Goal: Task Accomplishment & Management: Manage account settings

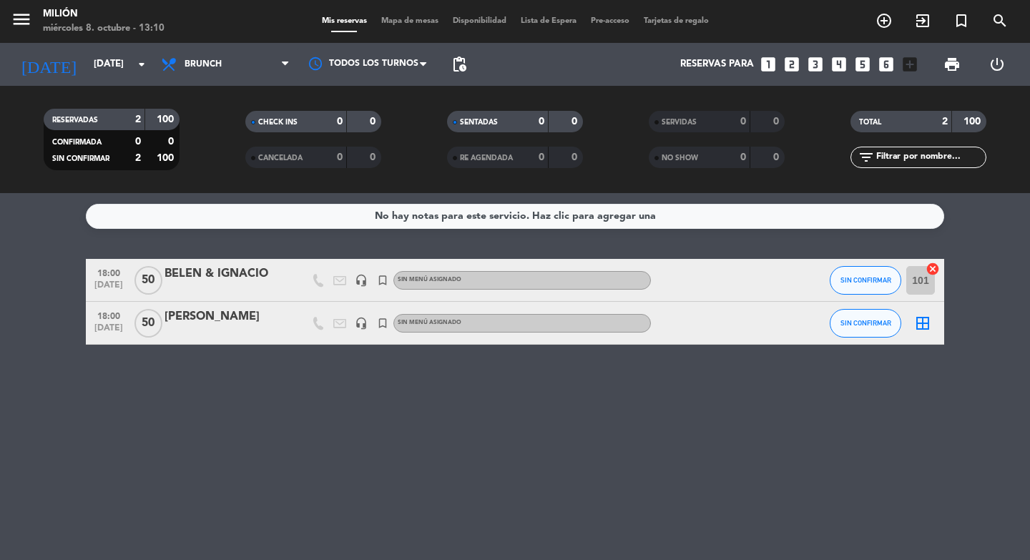
click at [220, 322] on div "[PERSON_NAME]" at bounding box center [225, 316] width 122 height 19
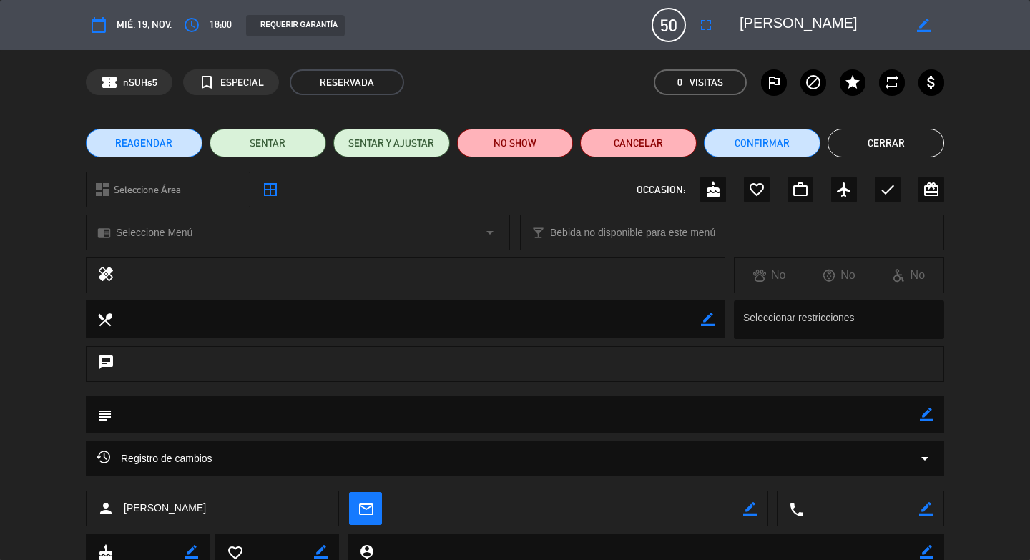
click at [919, 418] on icon "border_color" at bounding box center [926, 415] width 14 height 14
click at [869, 422] on textarea at bounding box center [515, 414] width 807 height 36
type textarea "MENU TAPAS X 50- BARRA COMPLETA + TERRAZA / ADICIONALES DE COCKTAILS DE 18 A 22h"
click at [919, 415] on icon at bounding box center [926, 415] width 14 height 14
click at [879, 151] on button "Cerrar" at bounding box center [885, 143] width 117 height 29
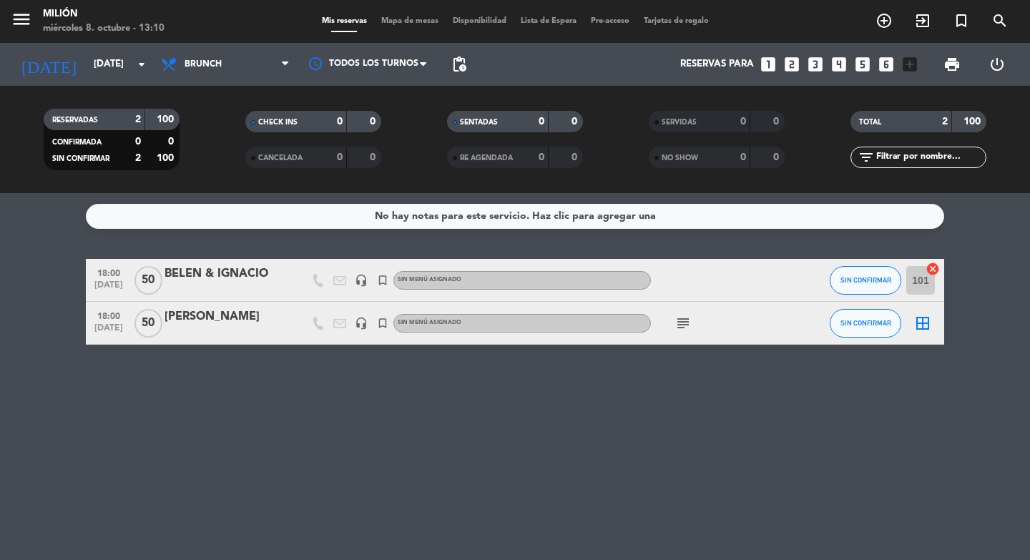
click at [682, 327] on icon "subject" at bounding box center [682, 323] width 17 height 17
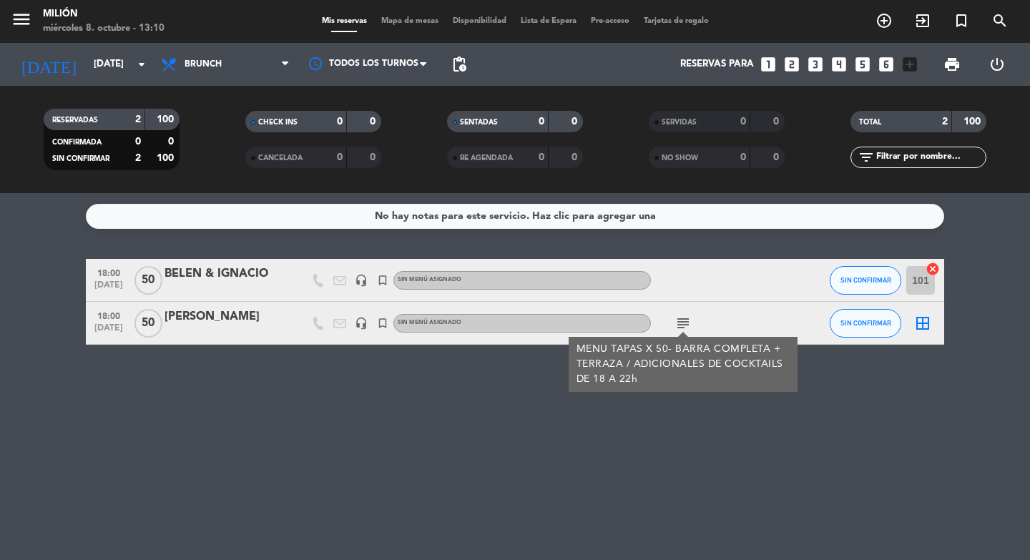
drag, startPoint x: 573, startPoint y: 430, endPoint x: 334, endPoint y: 348, distance: 253.0
click at [573, 430] on div "No hay notas para este servicio. Haz clic para agregar una 18:00 [DATE] [PERSON…" at bounding box center [515, 376] width 1030 height 367
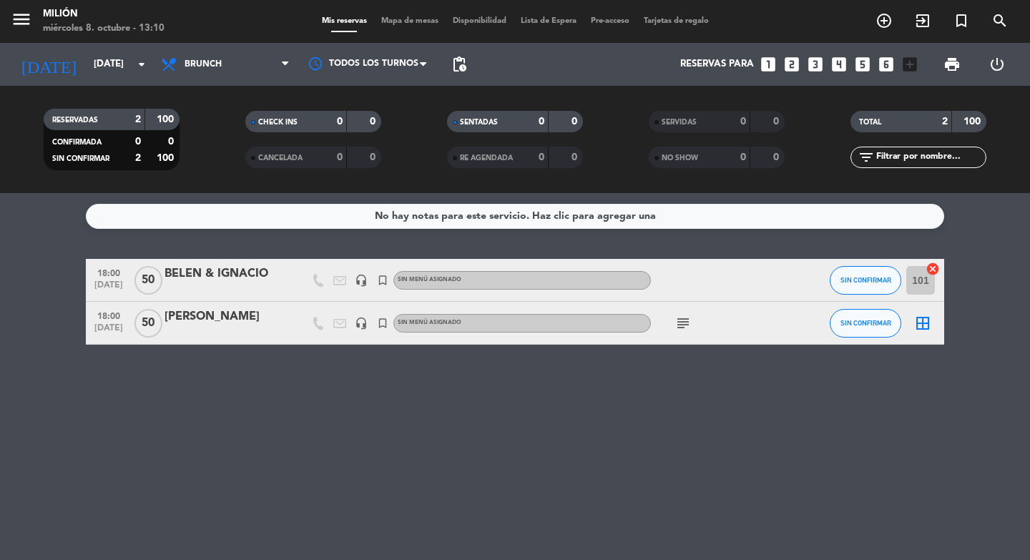
click at [234, 267] on div "BELEN & IGNACIO" at bounding box center [225, 274] width 122 height 19
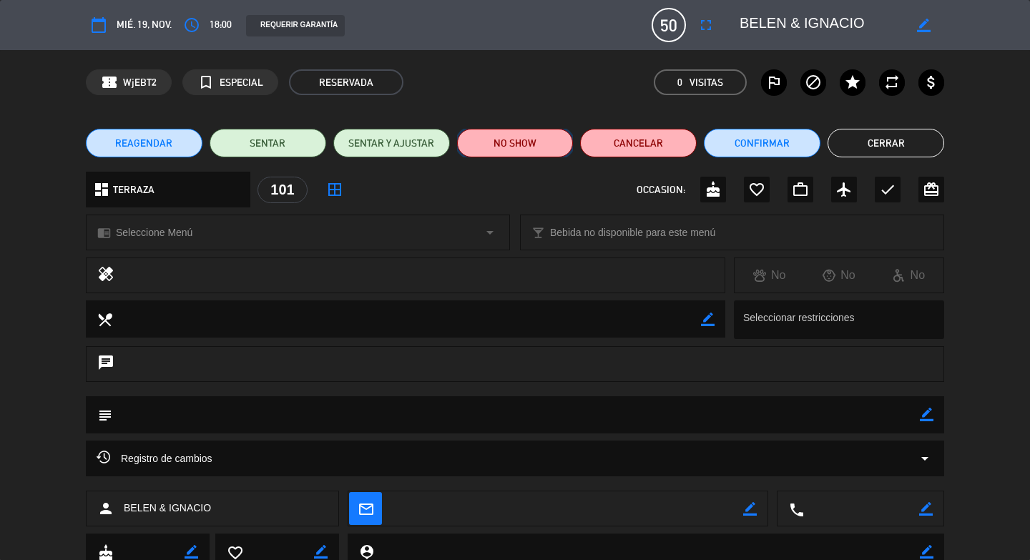
click at [551, 142] on button "NO SHOW" at bounding box center [515, 143] width 117 height 29
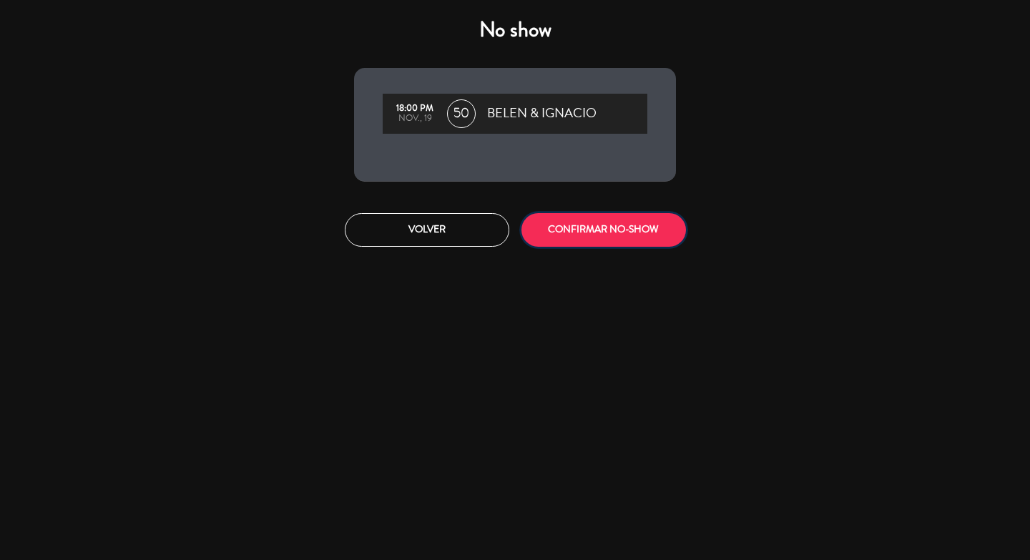
click at [649, 230] on button "CONFIRMAR NO-SHOW" at bounding box center [603, 230] width 164 height 34
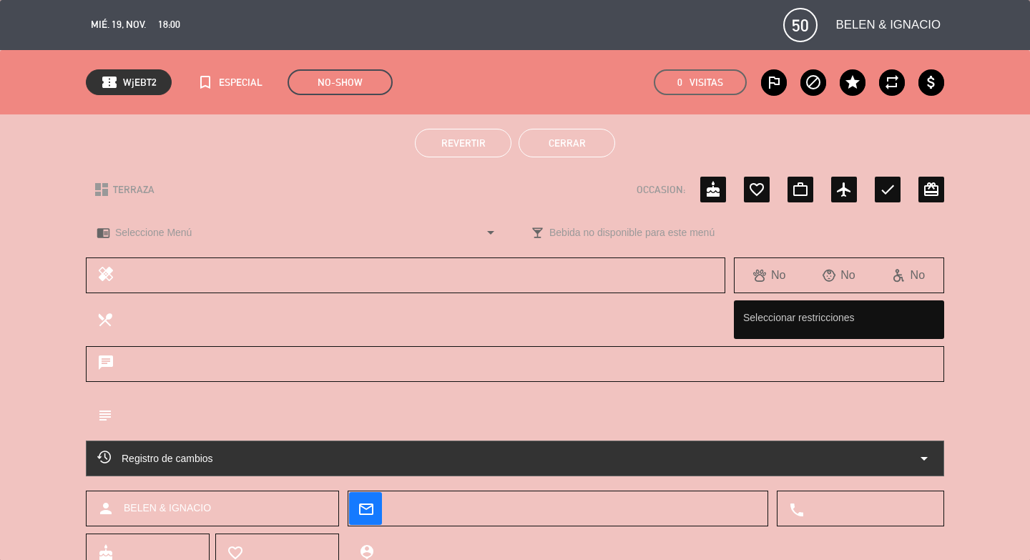
click at [556, 150] on button "Cerrar" at bounding box center [566, 143] width 97 height 29
